Goal: Check status: Check status

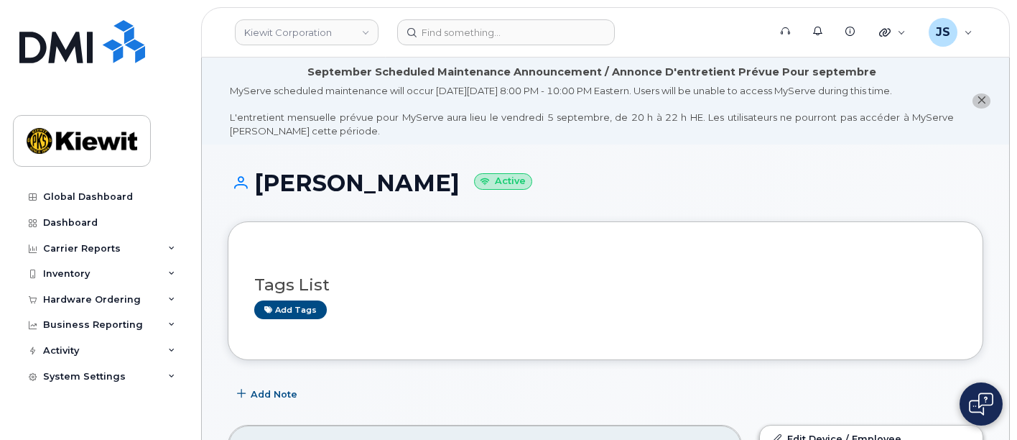
scroll to position [330, 0]
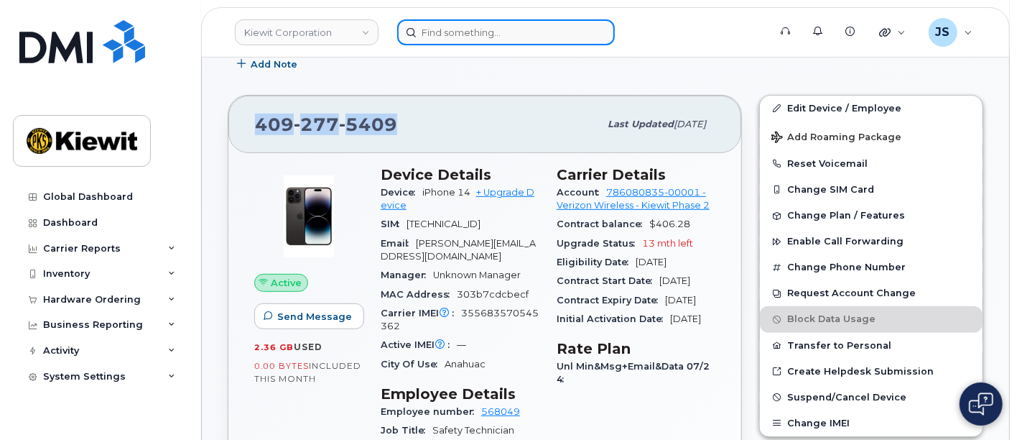
click at [475, 25] on input at bounding box center [506, 32] width 218 height 26
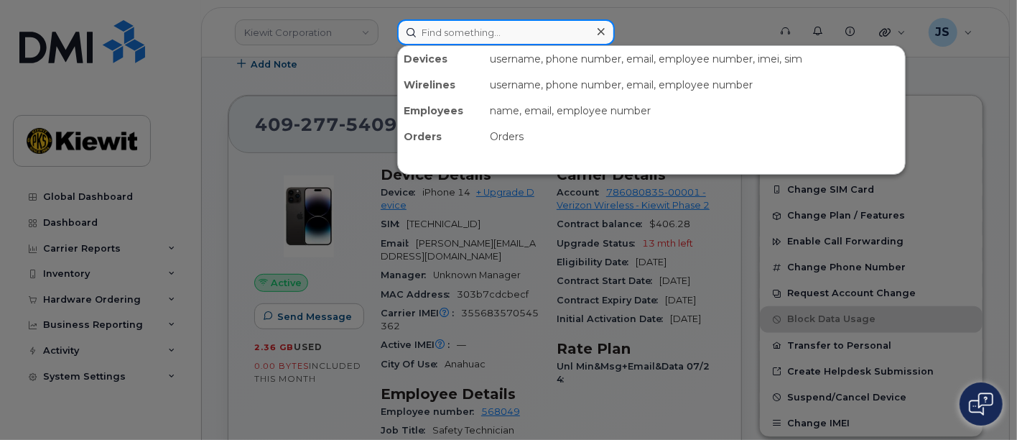
paste input "534728"
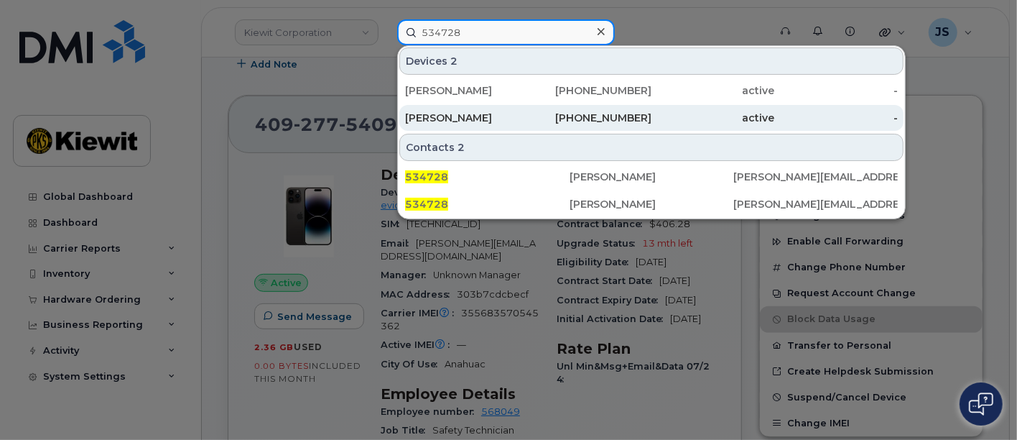
type input "534728"
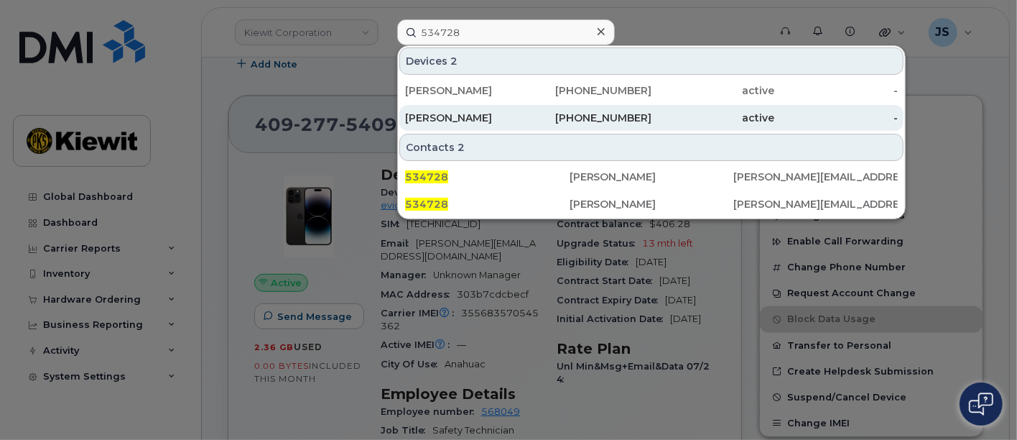
click at [559, 116] on div "[PHONE_NUMBER]" at bounding box center [591, 118] width 124 height 14
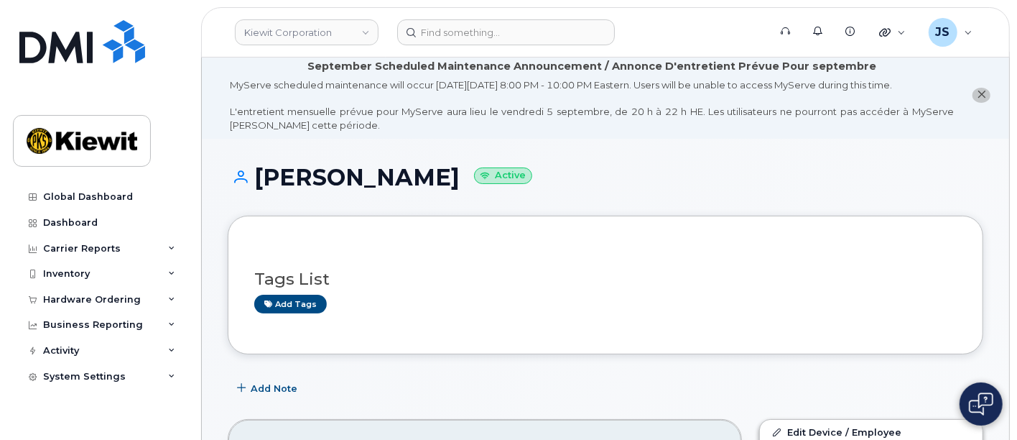
scroll to position [239, 0]
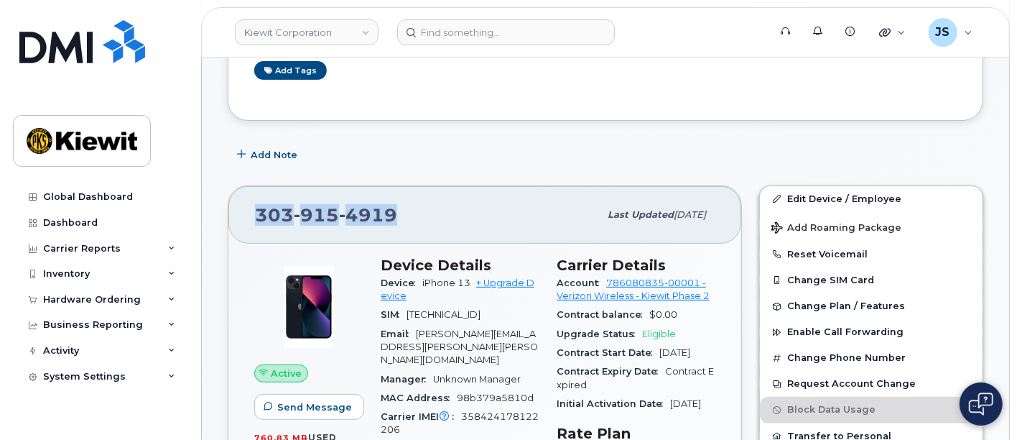
drag, startPoint x: 413, startPoint y: 212, endPoint x: 237, endPoint y: 210, distance: 176.0
click at [237, 210] on div "[PHONE_NUMBER] Last updated [DATE]" at bounding box center [484, 214] width 513 height 57
drag, startPoint x: 472, startPoint y: 280, endPoint x: 414, endPoint y: 279, distance: 58.2
click at [414, 279] on div "Device iPhone 13 + Upgrade Device" at bounding box center [460, 290] width 159 height 32
copy span "iPhone 13"
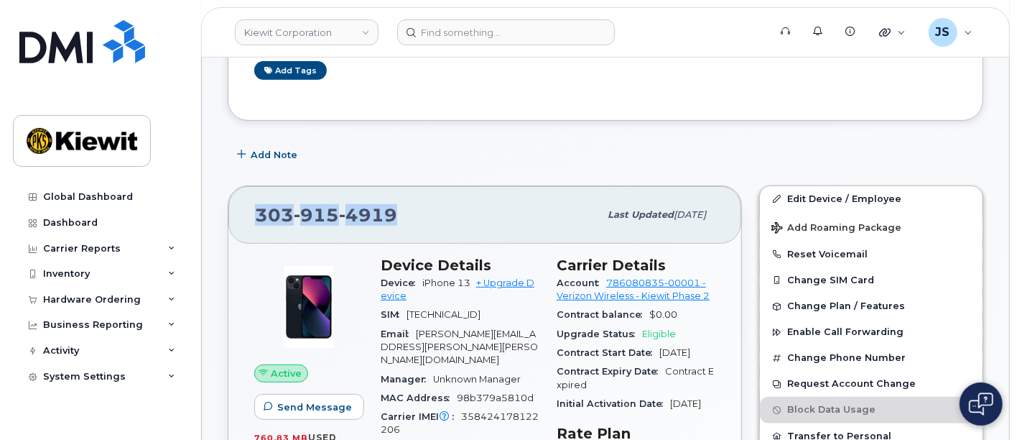
drag, startPoint x: 306, startPoint y: 216, endPoint x: 250, endPoint y: 214, distance: 56.1
click at [250, 214] on div "[PHONE_NUMBER] Last updated [DATE]" at bounding box center [484, 214] width 513 height 57
copy span "[PHONE_NUMBER]"
